Goal: Download file/media

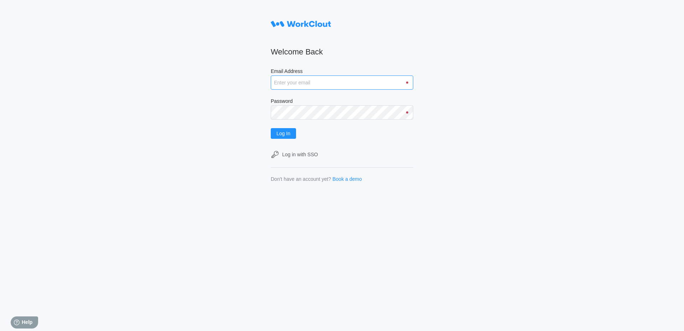
click at [285, 87] on input "Email Address" at bounding box center [342, 82] width 142 height 14
type input "[EMAIL_ADDRESS][DOMAIN_NAME]"
click at [271, 128] on button "Log In" at bounding box center [283, 133] width 25 height 11
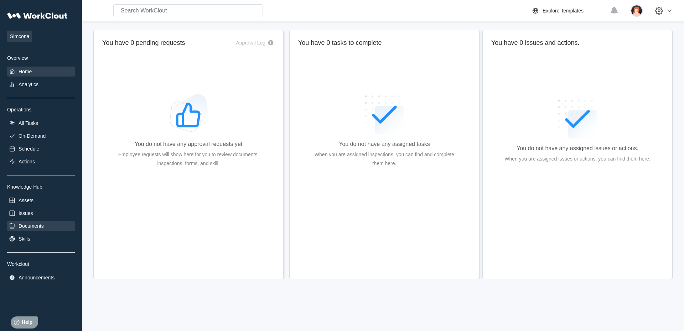
click at [40, 226] on div "Documents" at bounding box center [31, 226] width 25 height 6
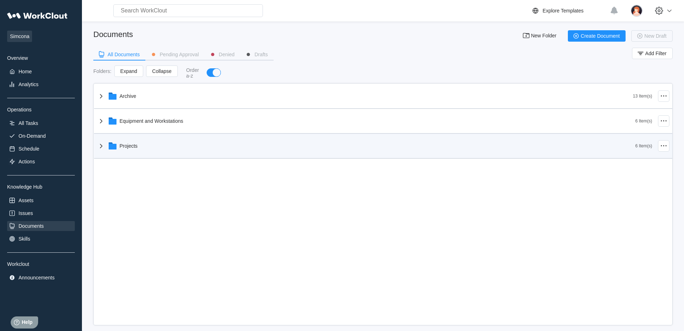
click at [131, 138] on div "Projects" at bounding box center [366, 146] width 538 height 19
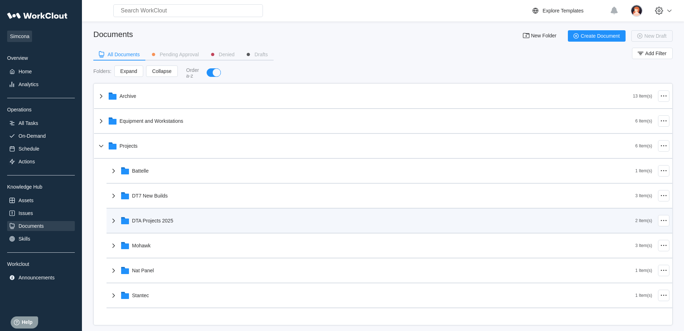
click at [153, 221] on div "DTA Projects 2025" at bounding box center [152, 221] width 41 height 6
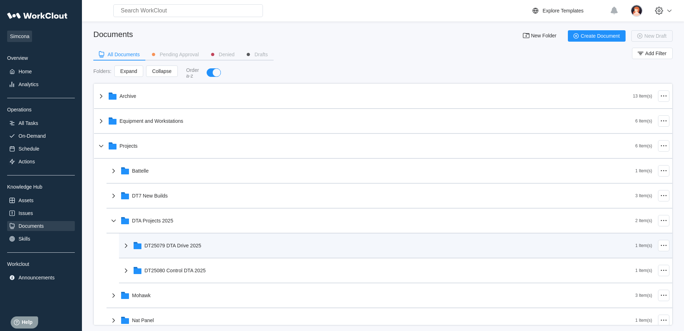
click at [164, 246] on div "DT25079 DTA Drive 2025" at bounding box center [173, 246] width 57 height 6
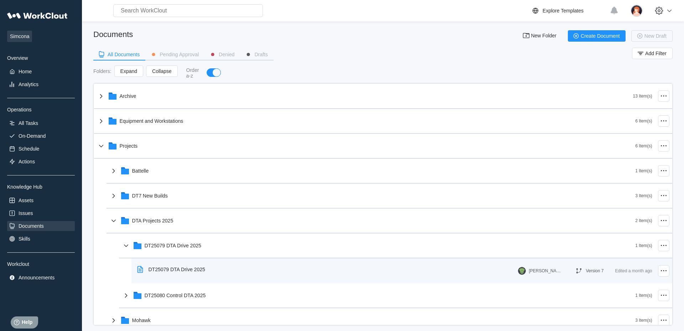
click at [166, 266] on div "DT25079 DTA Drive 2025" at bounding box center [172, 269] width 77 height 16
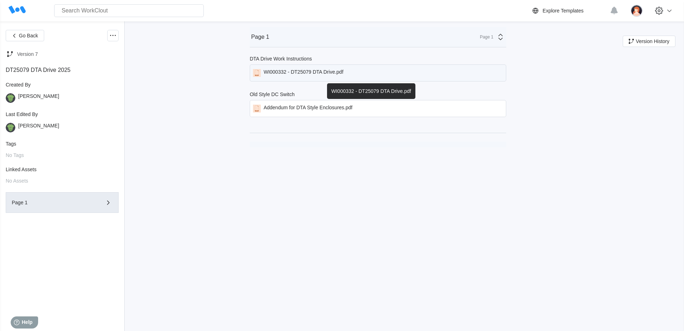
click at [340, 71] on div "WI000332 - DT25079 DTA Drive.pdf" at bounding box center [303, 73] width 80 height 8
